Goal: Task Accomplishment & Management: Use online tool/utility

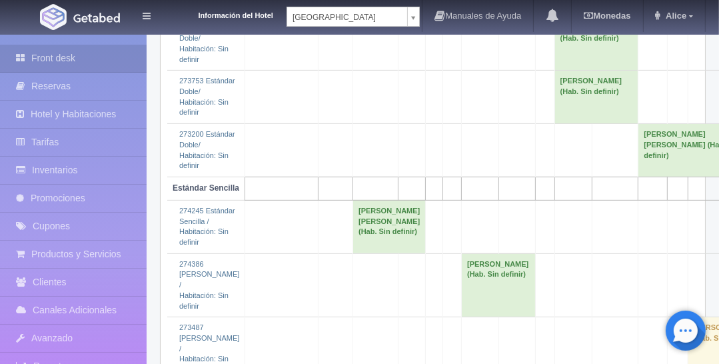
scroll to position [333, 0]
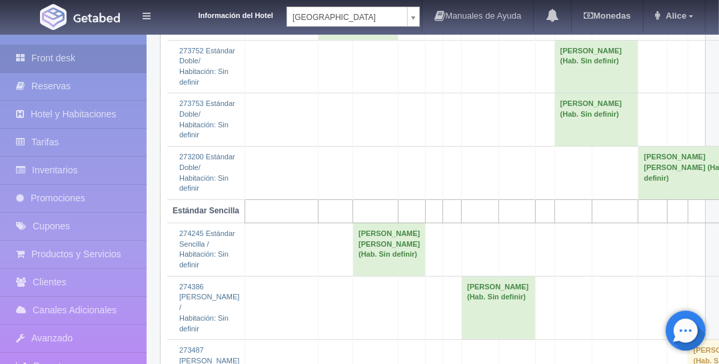
click at [536, 199] on td at bounding box center [545, 173] width 19 height 53
click at [322, 11] on body "Información del Hotel Hotel Plaza Campeche Hotel Plaza Campeche Hotel Plaza Col…" at bounding box center [359, 255] width 719 height 1111
click at [332, 25] on body "Información del Hotel Hotel Plaza Campeche Hotel Plaza Campeche Hotel Plaza Col…" at bounding box center [359, 255] width 719 height 1111
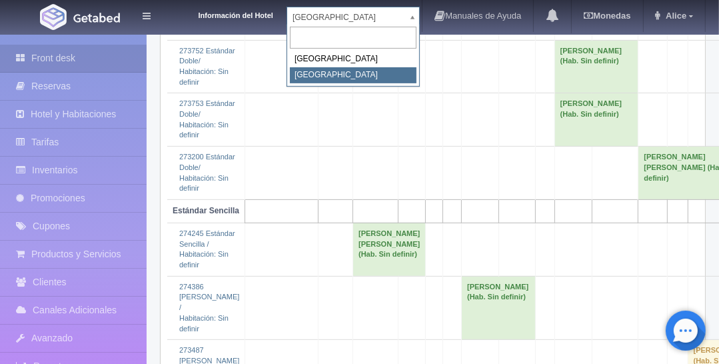
select select "375"
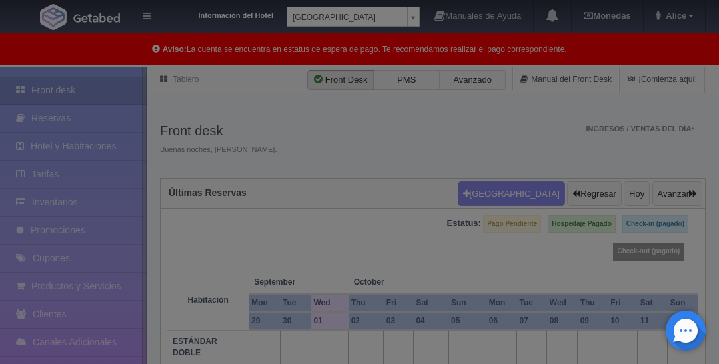
scroll to position [233, 0]
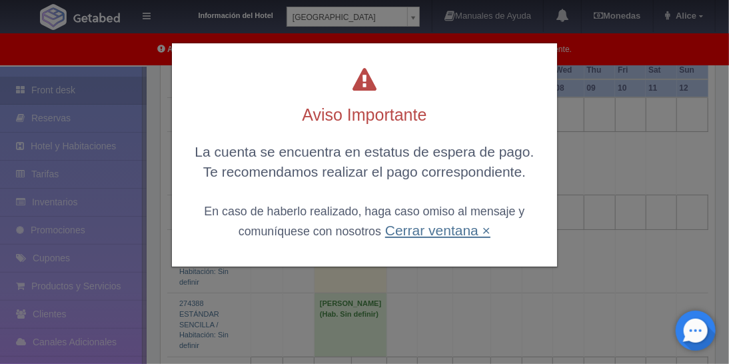
click at [459, 232] on link "Cerrar ventana ×" at bounding box center [437, 230] width 105 height 15
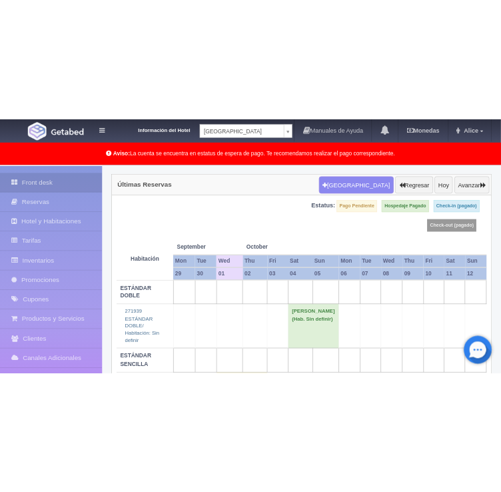
scroll to position [253, 0]
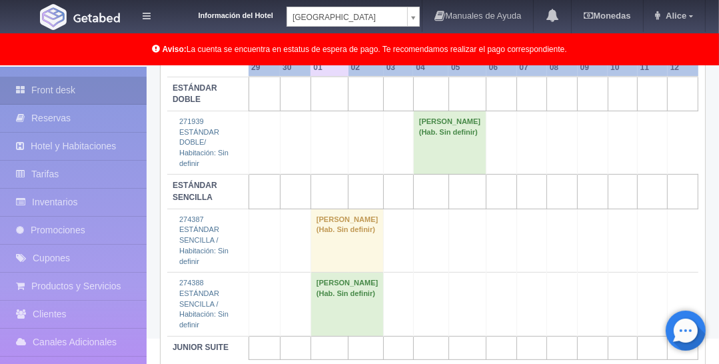
click at [490, 283] on td at bounding box center [501, 305] width 31 height 64
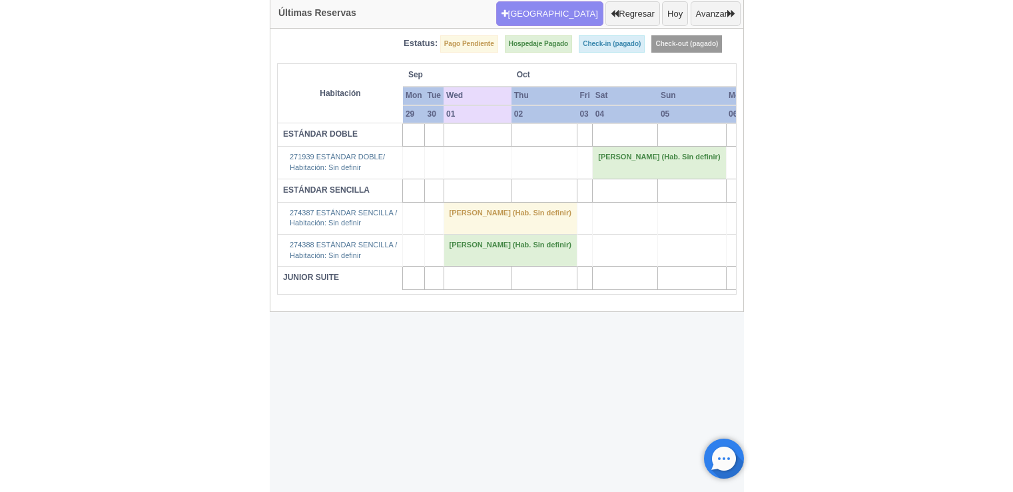
scroll to position [67, 0]
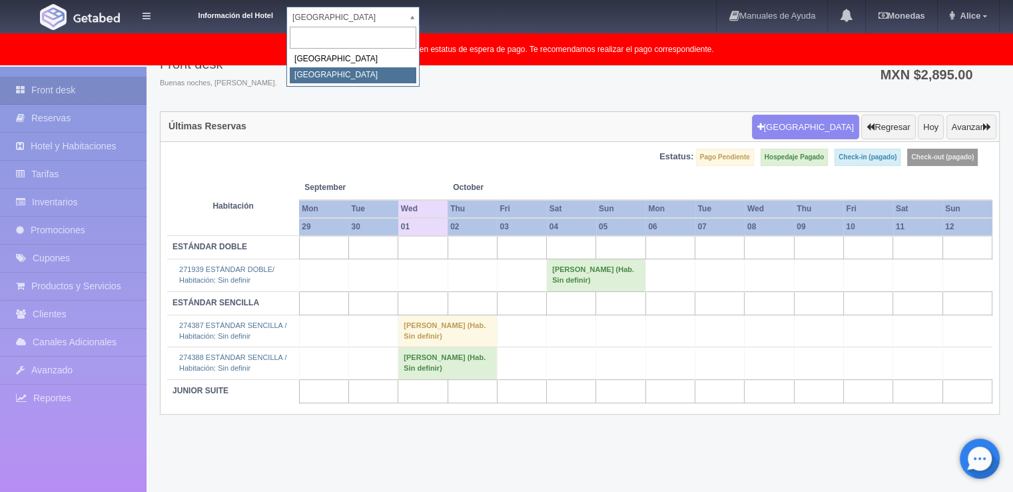
click at [394, 15] on body "Información del Hotel Hotel Plaza Colonial Hotel Plaza Campeche Hotel Plaza Col…" at bounding box center [506, 246] width 1013 height 493
select select "342"
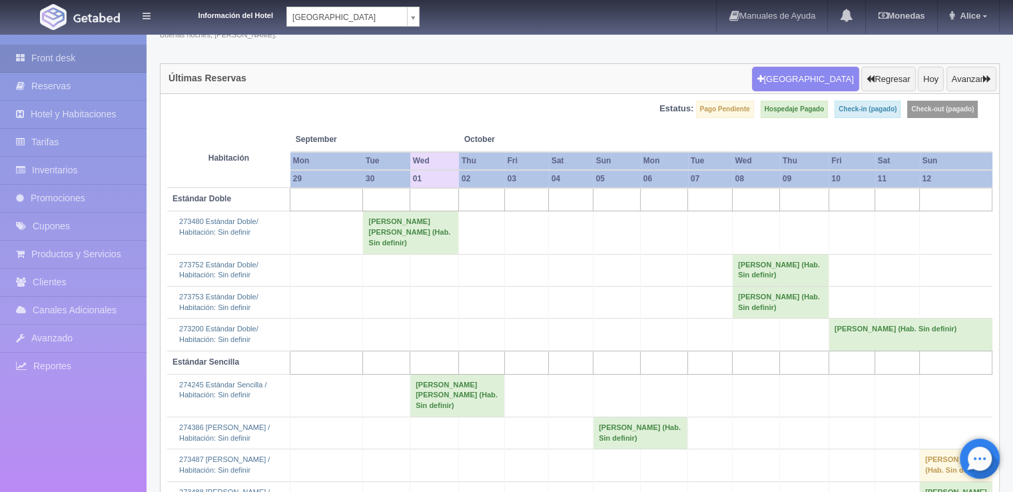
scroll to position [200, 0]
